Goal: Task Accomplishment & Management: Manage account settings

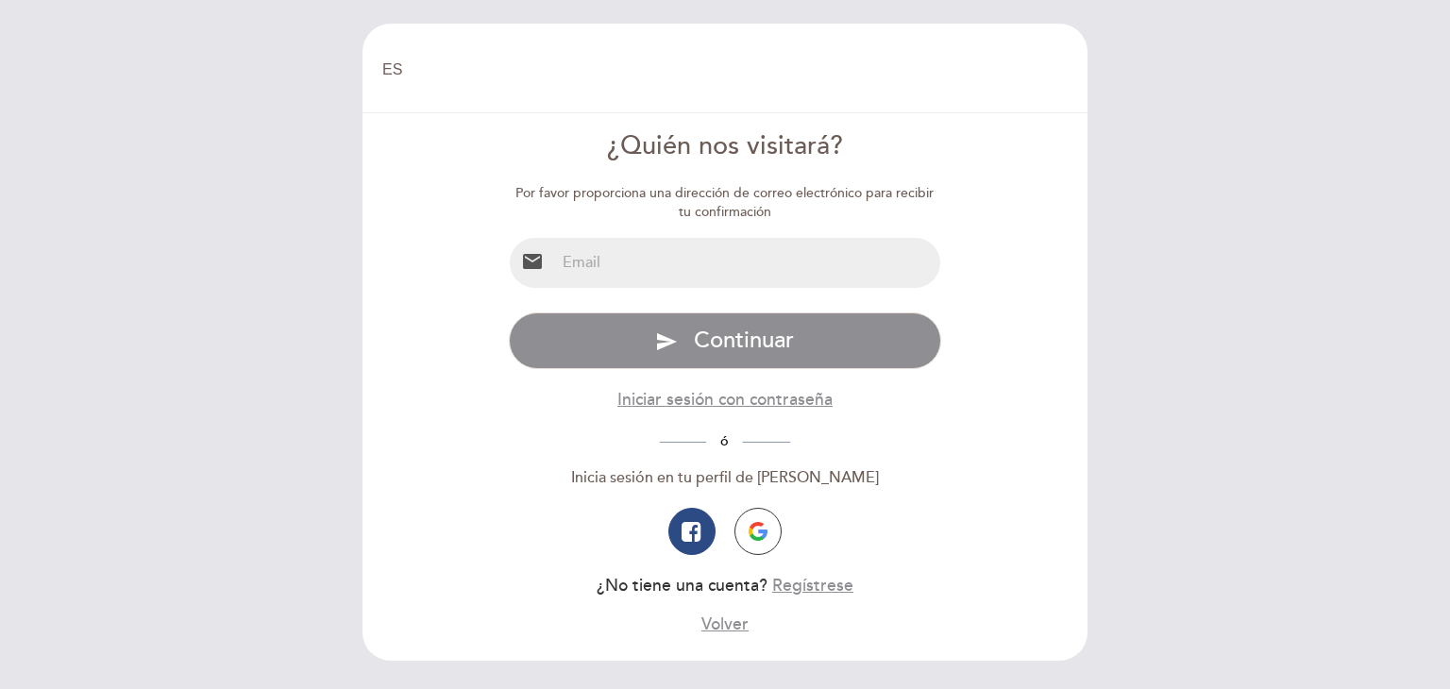
select select "es"
click at [667, 273] on input "email" at bounding box center [748, 263] width 386 height 50
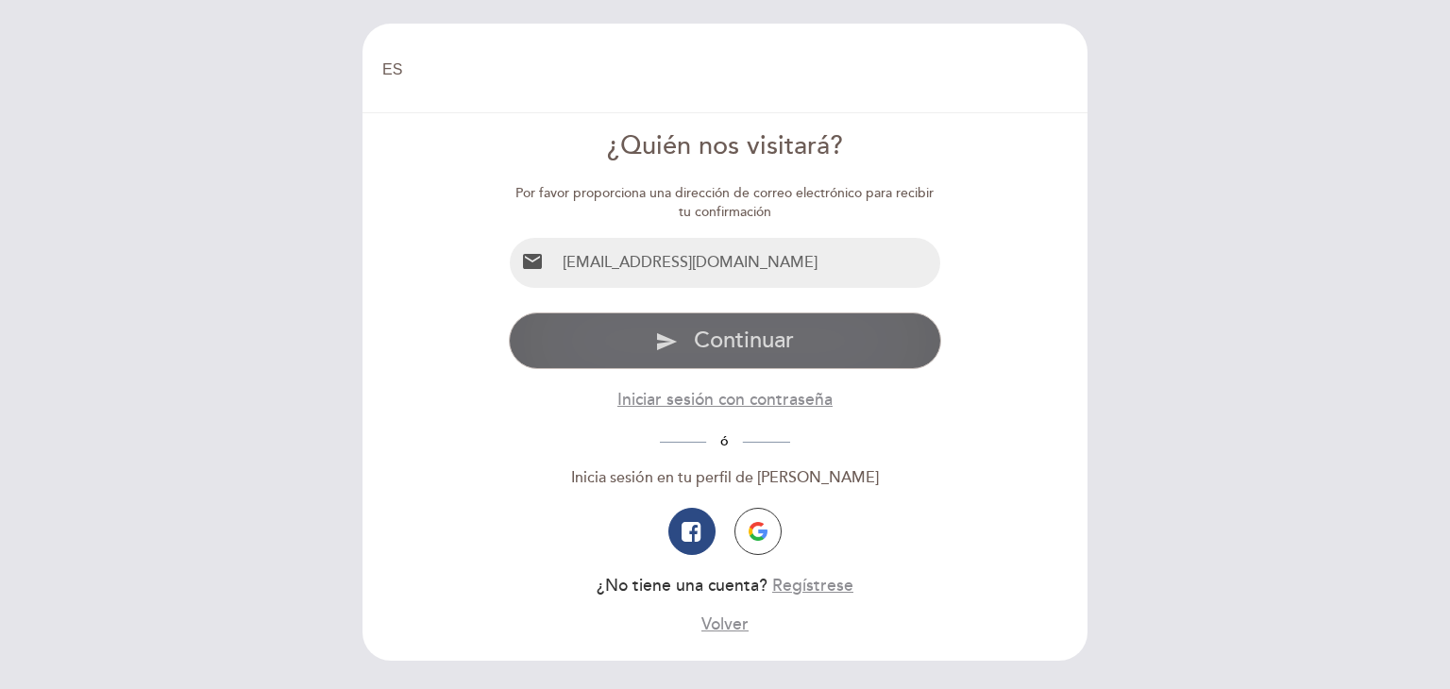
type input "[EMAIL_ADDRESS][DOMAIN_NAME]"
click at [747, 327] on span "Continuar" at bounding box center [744, 340] width 100 height 27
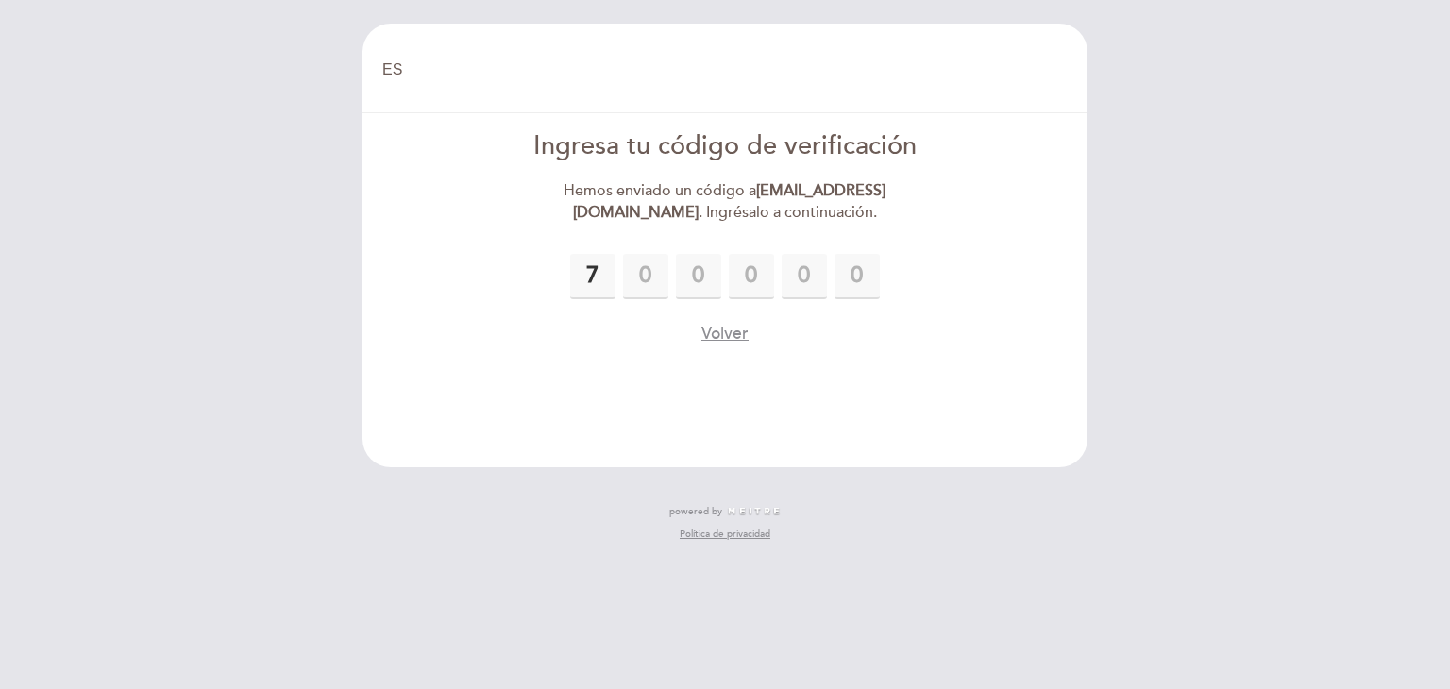
type input "7"
type input "9"
type input "7"
type input "2"
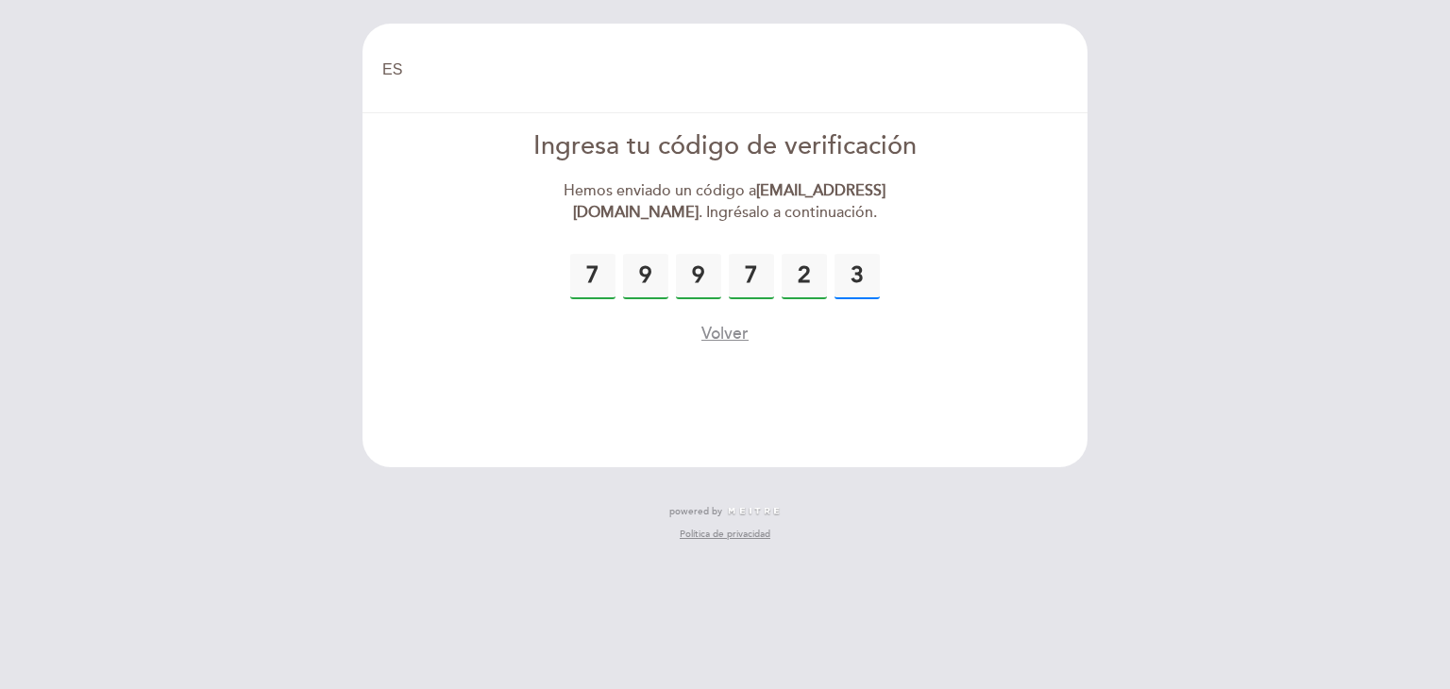
type input "3"
